Goal: Complete application form

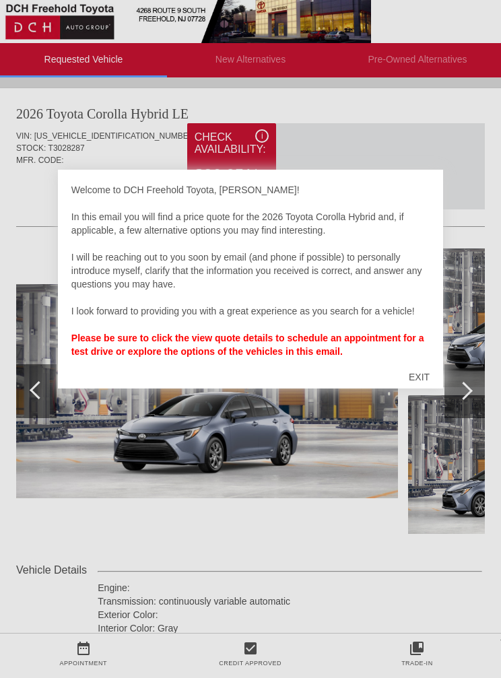
click at [417, 380] on div "EXIT" at bounding box center [419, 377] width 48 height 40
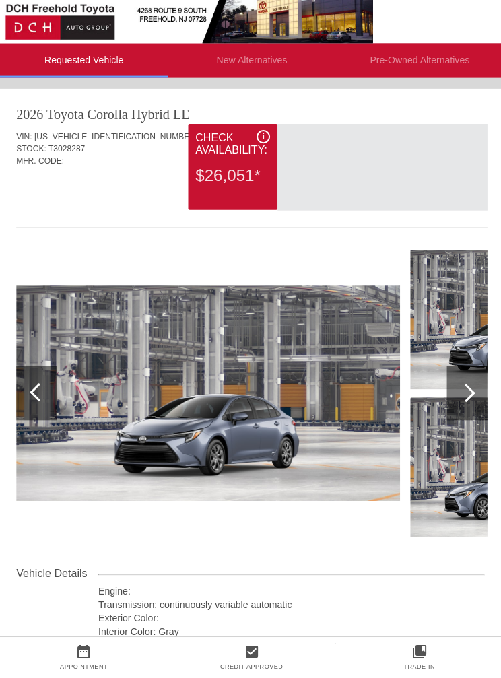
click at [380, 532] on div at bounding box center [207, 390] width 382 height 285
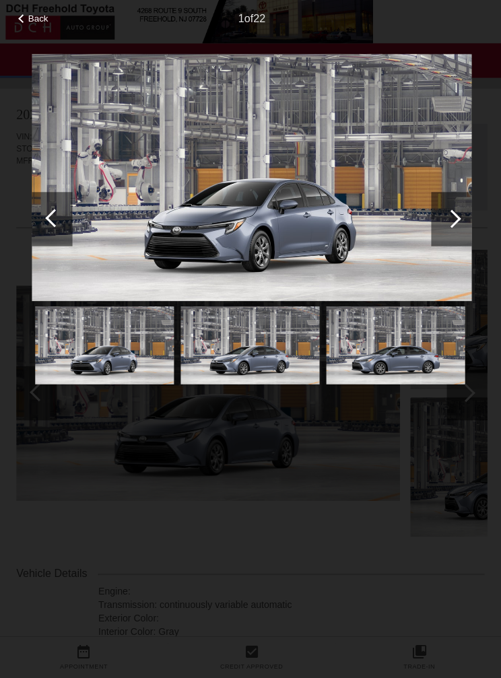
click at [450, 218] on div at bounding box center [449, 217] width 18 height 18
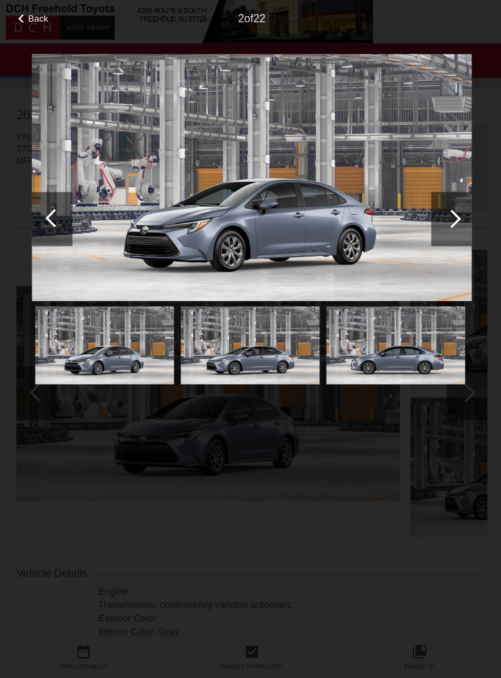
click at [453, 219] on div at bounding box center [449, 217] width 18 height 18
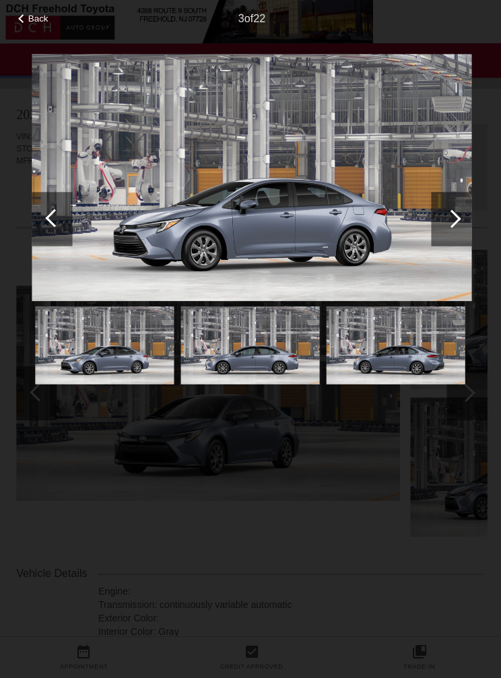
click at [452, 217] on div at bounding box center [449, 217] width 18 height 18
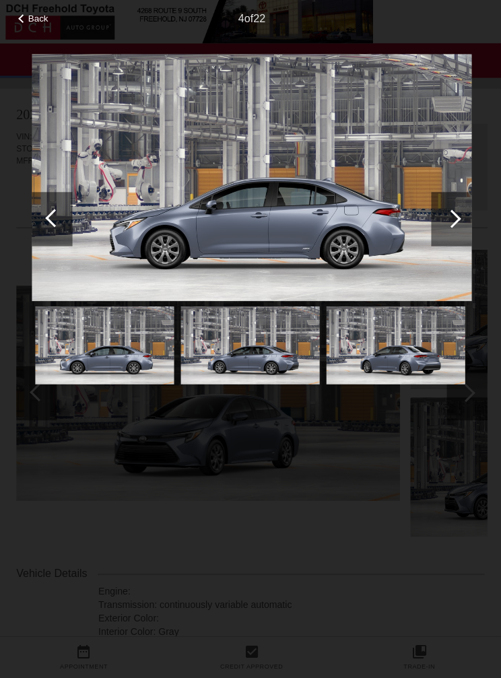
click at [454, 216] on div at bounding box center [449, 217] width 18 height 18
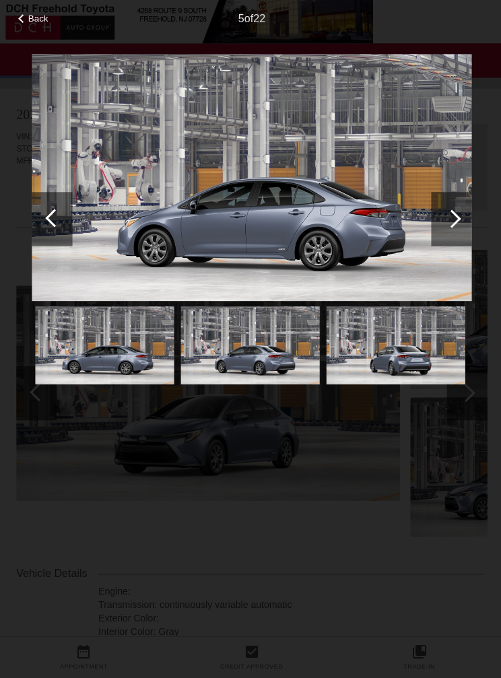
click at [449, 221] on div at bounding box center [449, 217] width 18 height 18
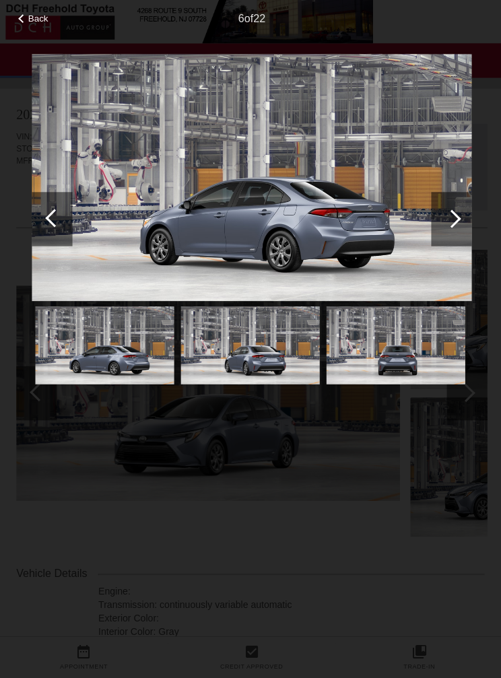
click at [452, 219] on div at bounding box center [449, 217] width 18 height 18
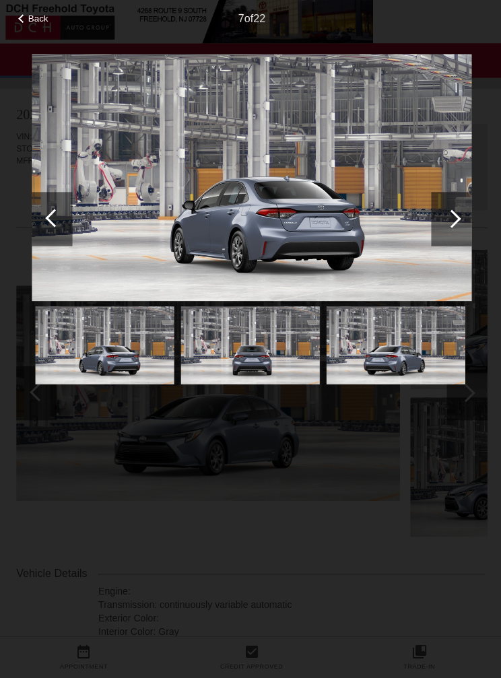
click at [445, 215] on div at bounding box center [449, 217] width 18 height 18
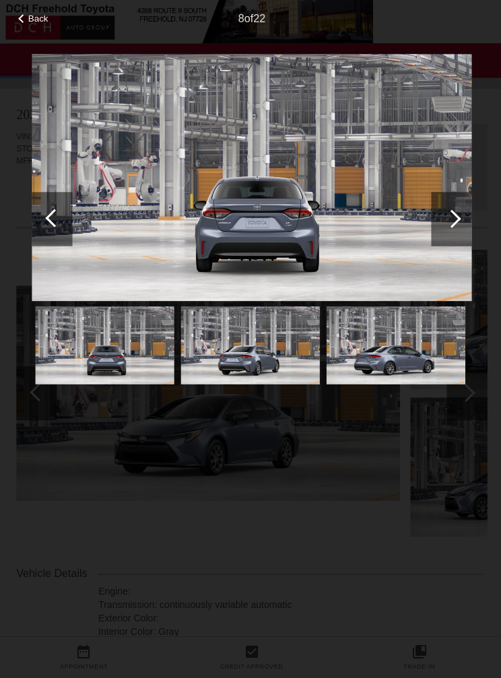
click at [453, 217] on div at bounding box center [449, 217] width 18 height 18
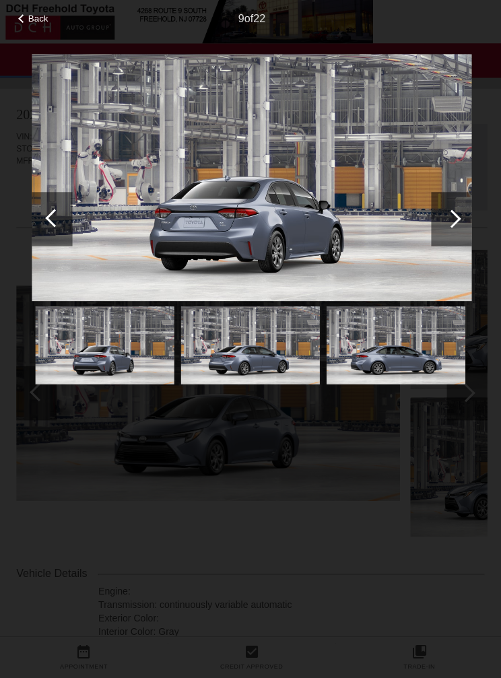
click at [448, 223] on div at bounding box center [449, 217] width 18 height 18
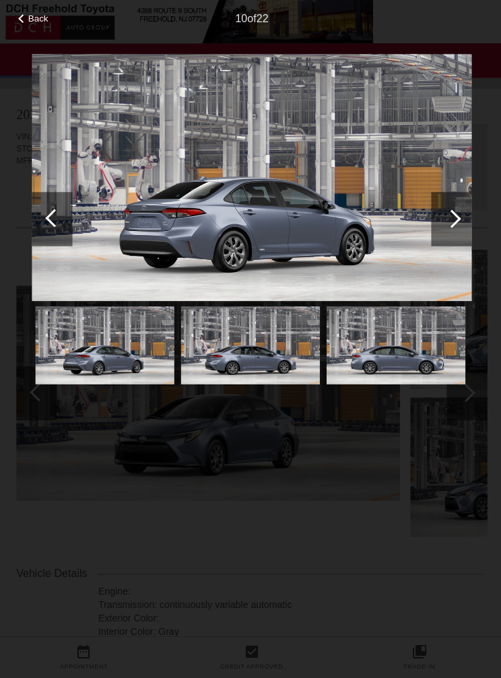
click at [449, 223] on div at bounding box center [449, 217] width 18 height 18
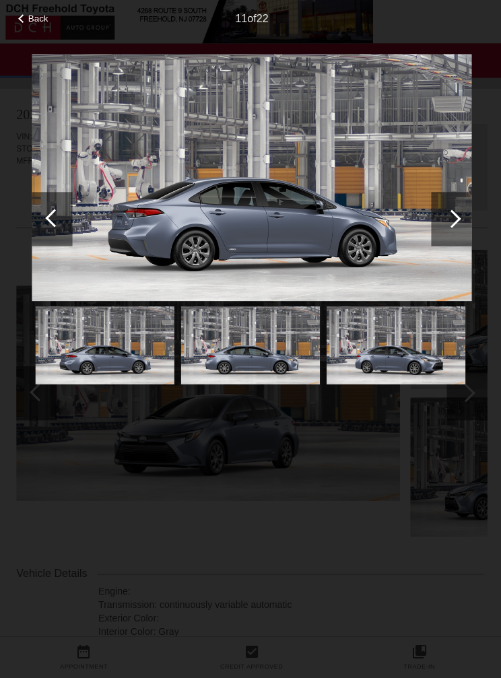
click at [451, 222] on div at bounding box center [449, 217] width 18 height 18
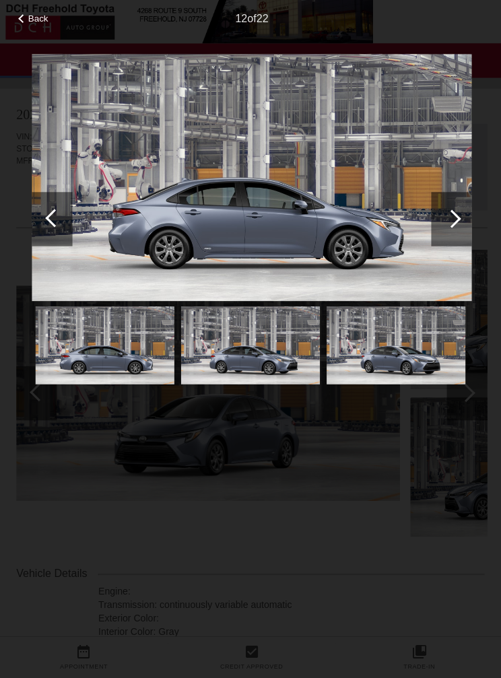
click at [455, 220] on div at bounding box center [449, 217] width 18 height 18
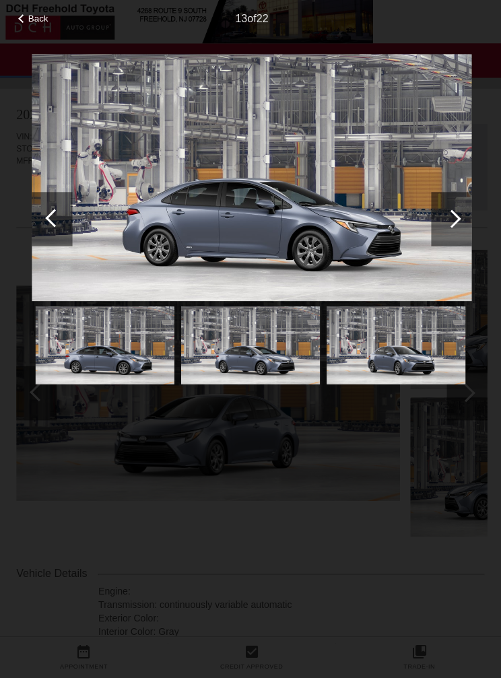
click at [450, 226] on div at bounding box center [449, 218] width 40 height 54
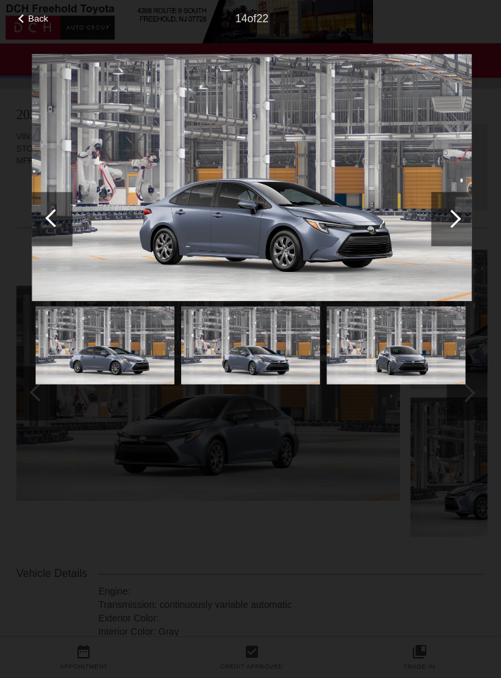
click at [452, 221] on div at bounding box center [449, 217] width 18 height 18
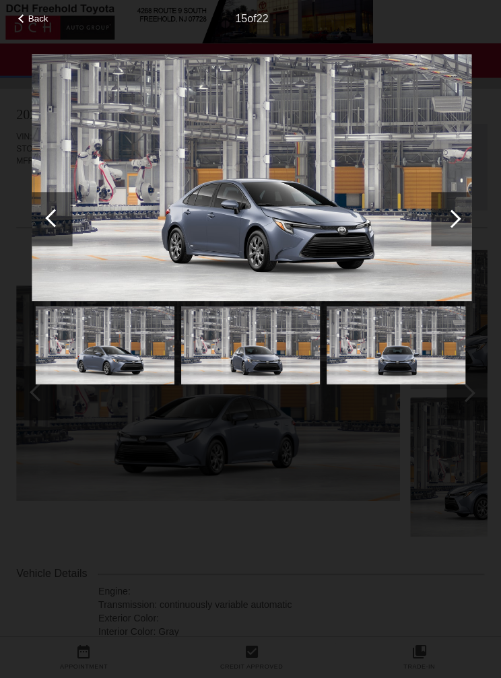
click at [450, 218] on div at bounding box center [449, 217] width 18 height 18
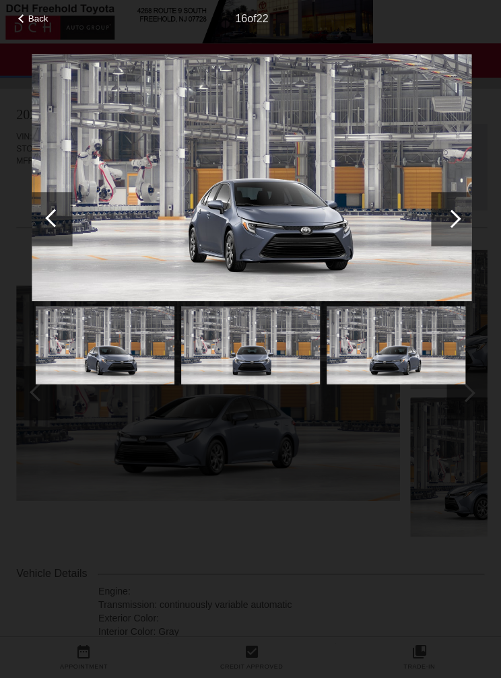
scroll to position [0, 1]
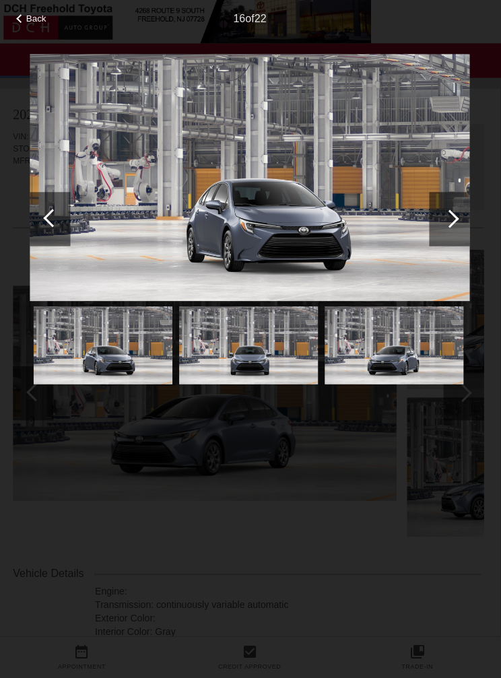
click at [450, 217] on div at bounding box center [449, 217] width 18 height 18
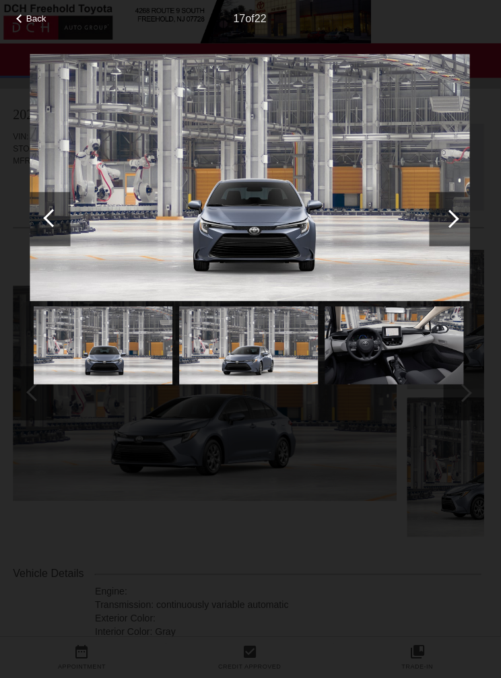
click at [450, 213] on div at bounding box center [449, 217] width 18 height 18
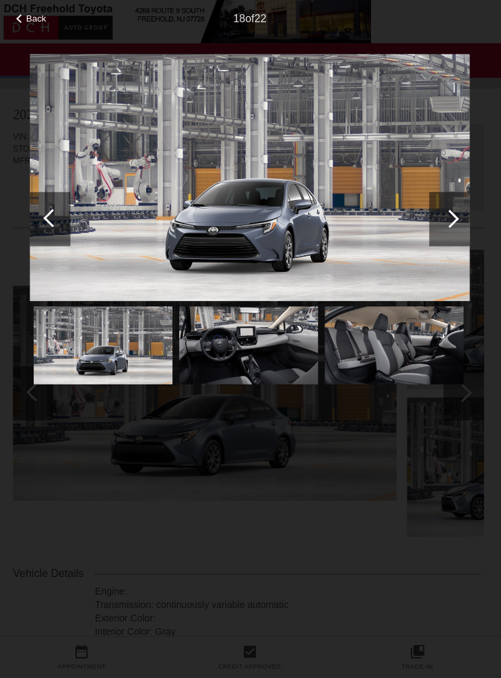
click at [450, 217] on div at bounding box center [449, 217] width 18 height 18
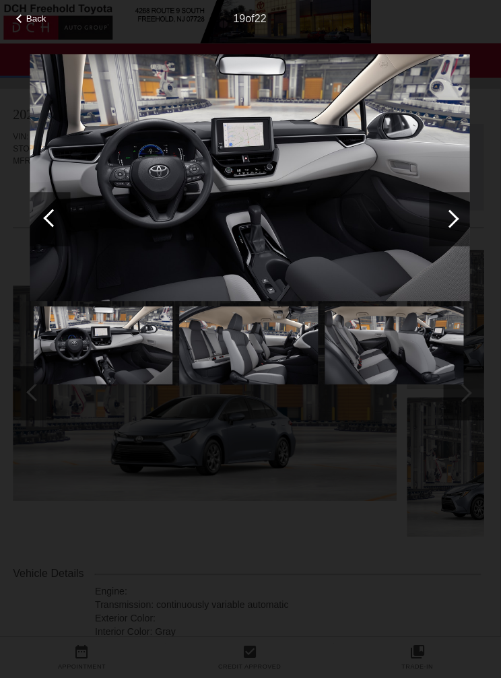
click at [448, 218] on div at bounding box center [449, 217] width 18 height 18
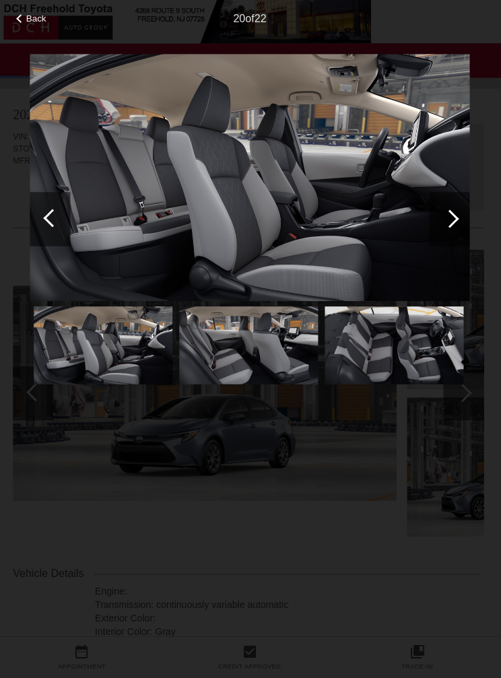
click at [57, 227] on div at bounding box center [52, 218] width 40 height 54
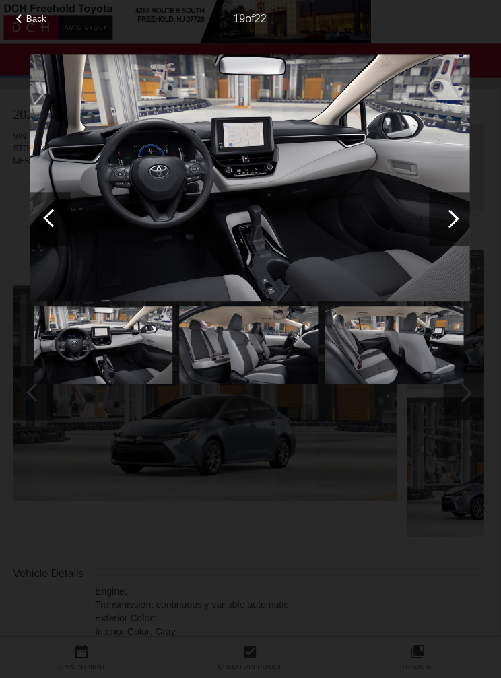
click at [447, 217] on div at bounding box center [449, 217] width 18 height 18
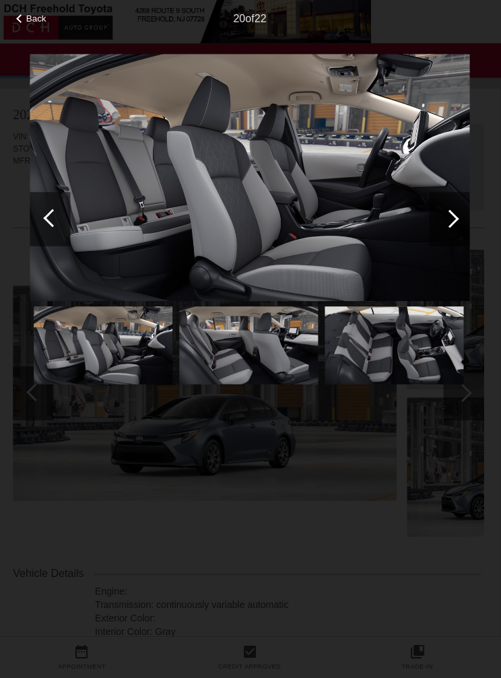
click at [451, 225] on div at bounding box center [449, 218] width 40 height 54
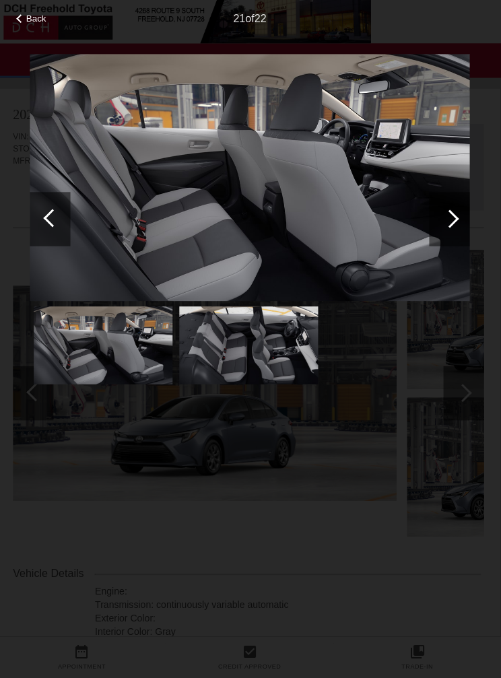
click at [452, 217] on div at bounding box center [449, 217] width 18 height 18
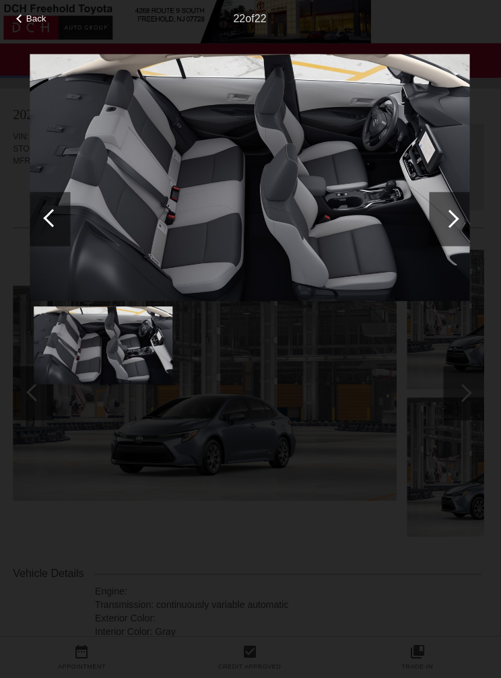
click at [449, 219] on div at bounding box center [449, 217] width 18 height 18
click at [451, 216] on div at bounding box center [449, 217] width 18 height 18
click at [452, 221] on div at bounding box center [449, 218] width 40 height 54
click at [55, 215] on div at bounding box center [54, 216] width 18 height 18
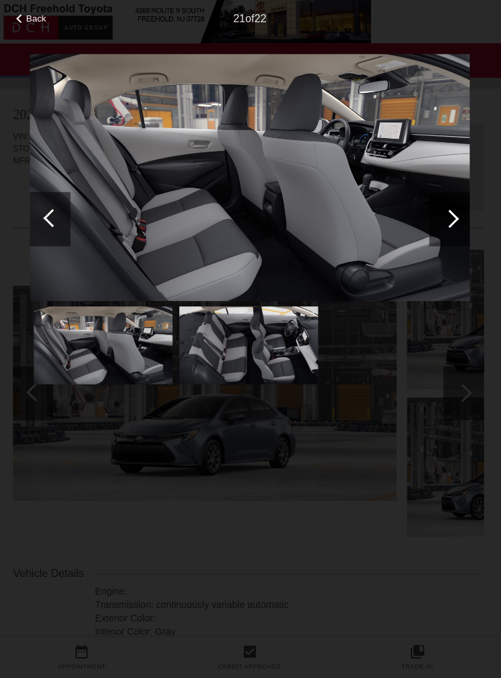
click at [58, 214] on div at bounding box center [54, 216] width 18 height 18
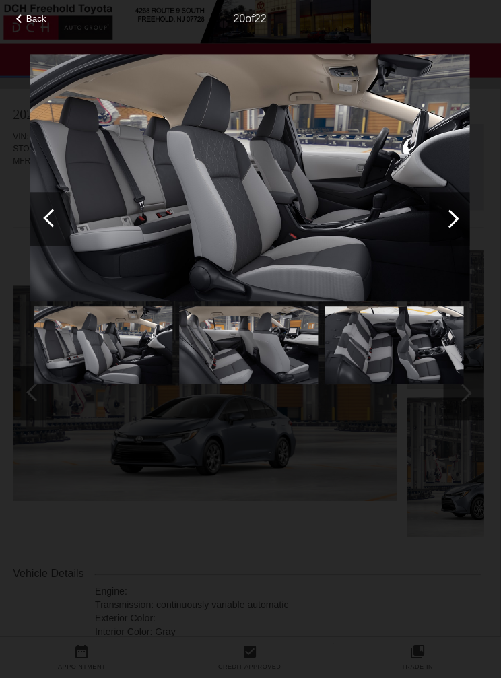
click at [80, 218] on img at bounding box center [251, 176] width 438 height 246
click at [59, 219] on div at bounding box center [54, 216] width 18 height 18
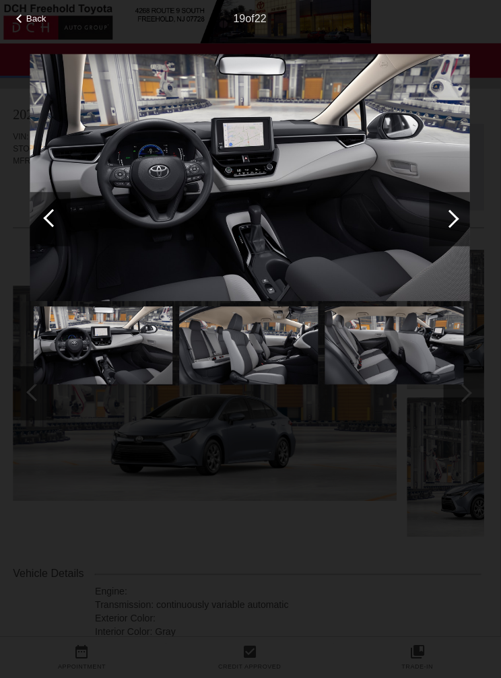
click at [57, 212] on div at bounding box center [52, 218] width 40 height 54
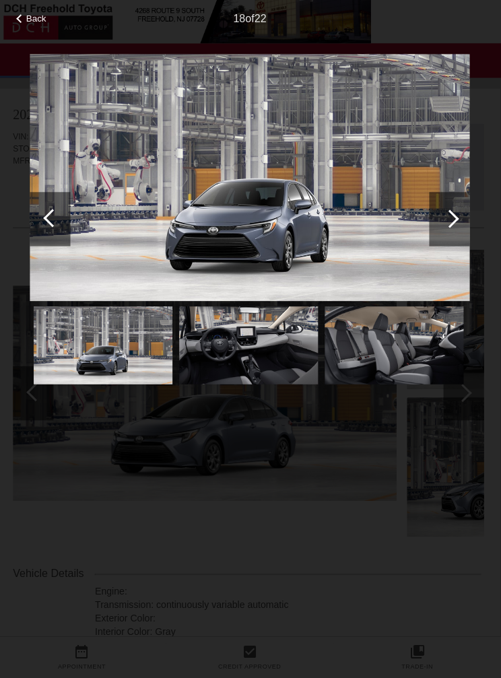
click at [57, 221] on div at bounding box center [54, 216] width 18 height 18
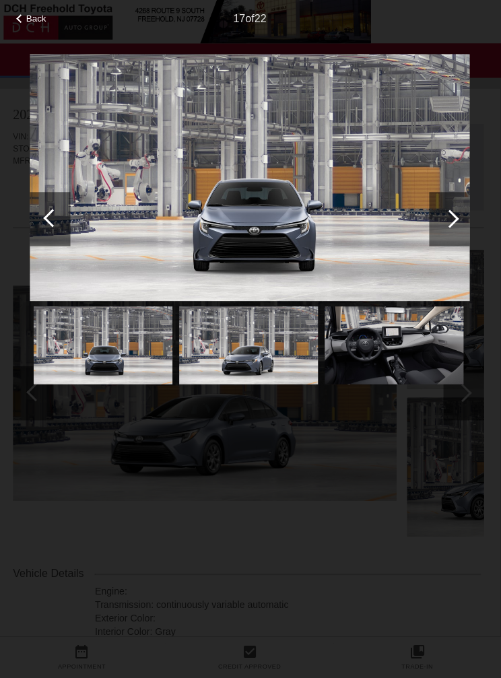
click at [63, 213] on div at bounding box center [52, 218] width 40 height 54
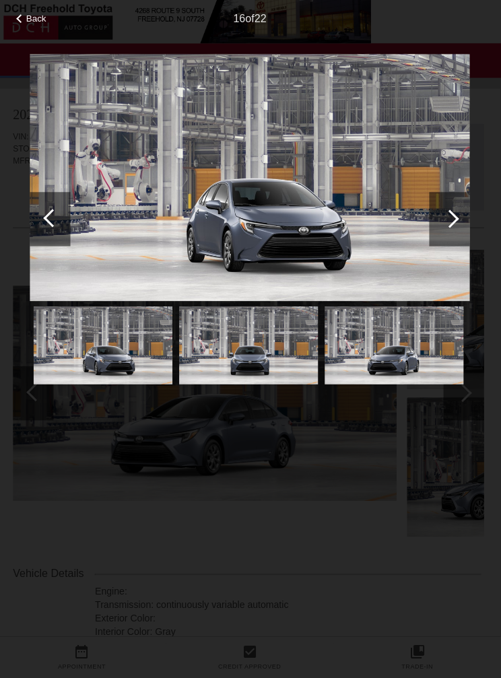
click at [61, 223] on div at bounding box center [52, 218] width 40 height 54
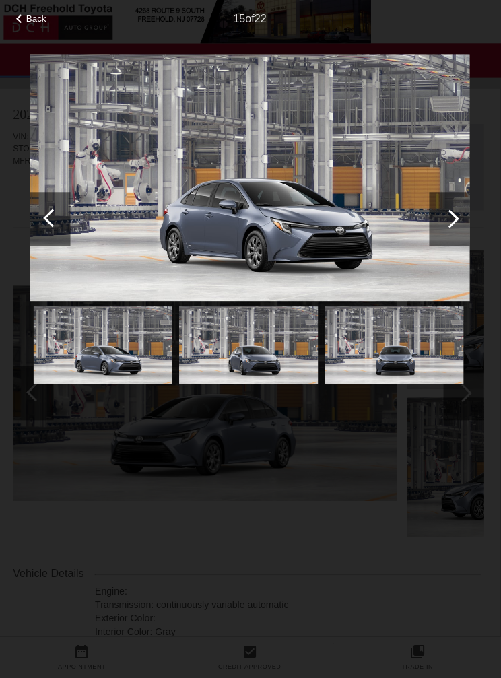
click at [63, 220] on div at bounding box center [52, 218] width 40 height 54
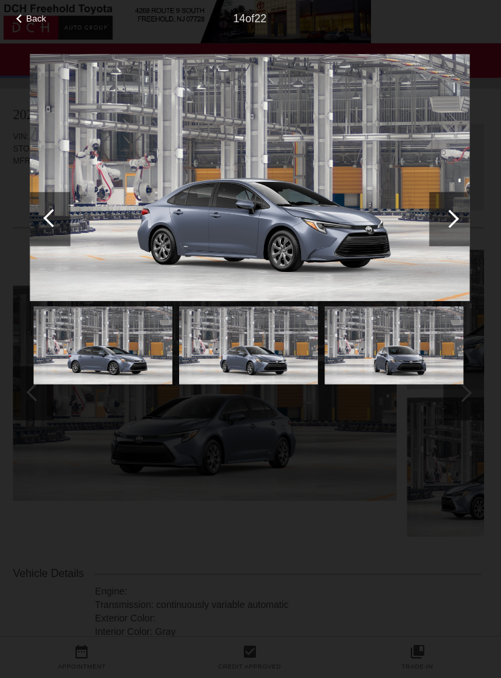
click at [58, 222] on div at bounding box center [52, 218] width 40 height 54
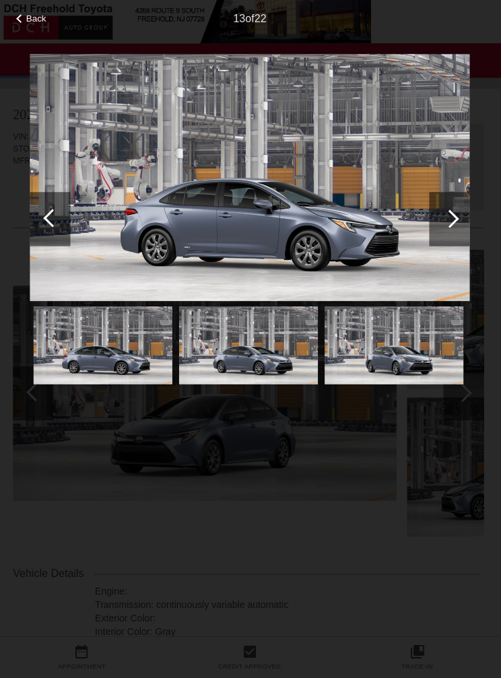
click at [61, 208] on div at bounding box center [52, 218] width 40 height 54
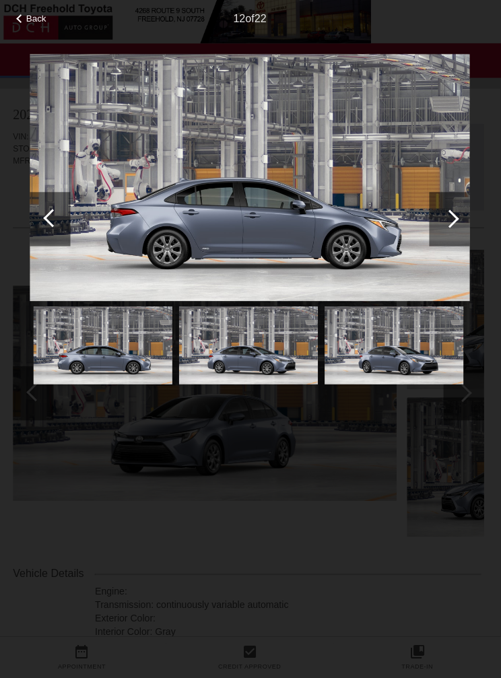
click at [55, 218] on div at bounding box center [54, 216] width 18 height 18
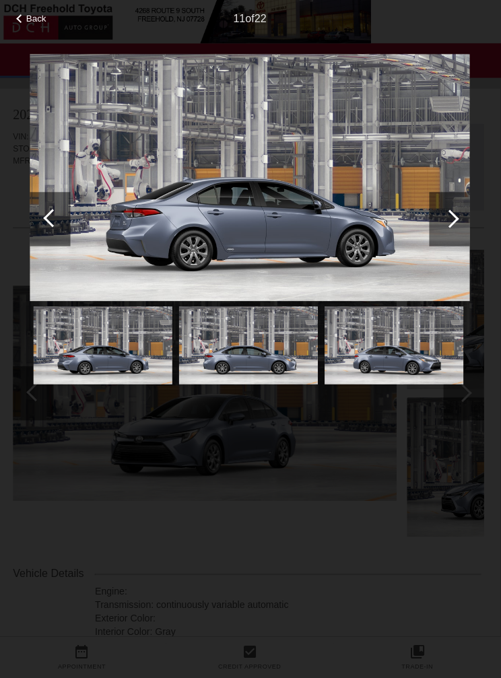
click at [55, 218] on div at bounding box center [54, 216] width 18 height 18
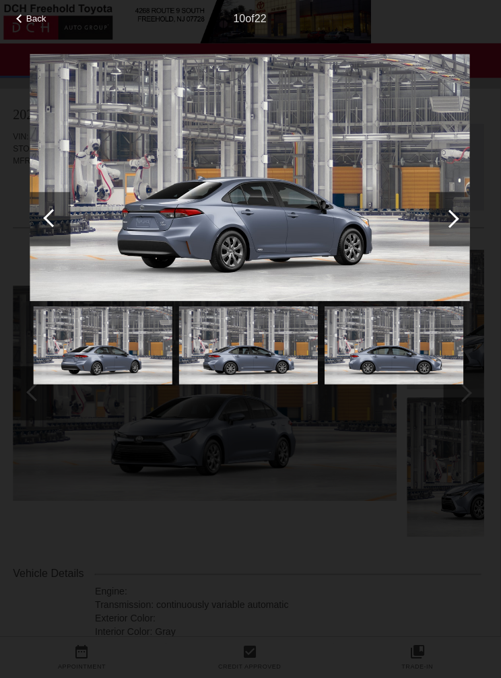
click at [67, 227] on div at bounding box center [52, 218] width 40 height 54
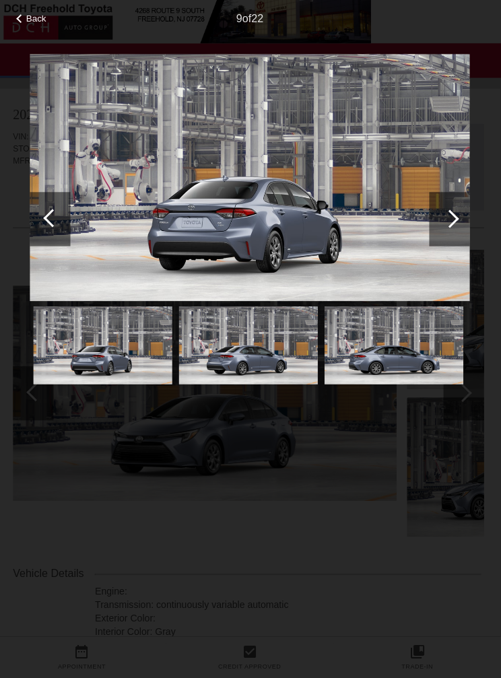
click at [31, 24] on span "Back" at bounding box center [38, 18] width 20 height 10
